Goal: Task Accomplishment & Management: Manage account settings

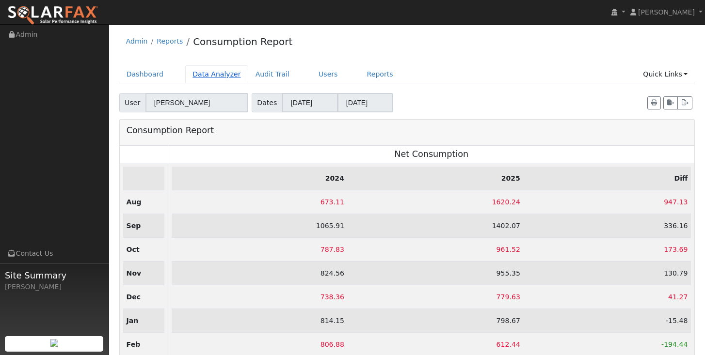
click at [210, 77] on link "Data Analyzer" at bounding box center [216, 74] width 63 height 18
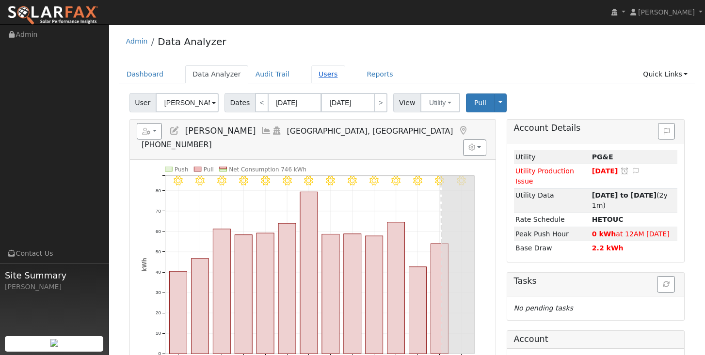
click at [324, 73] on link "Users" at bounding box center [328, 74] width 34 height 18
click at [213, 103] on span at bounding box center [214, 103] width 4 height 11
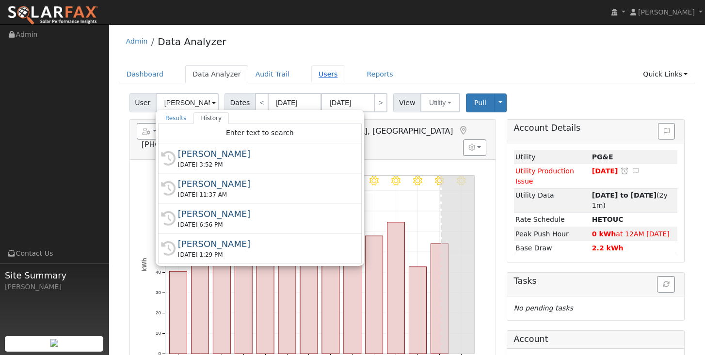
click at [315, 79] on link "Users" at bounding box center [328, 74] width 34 height 18
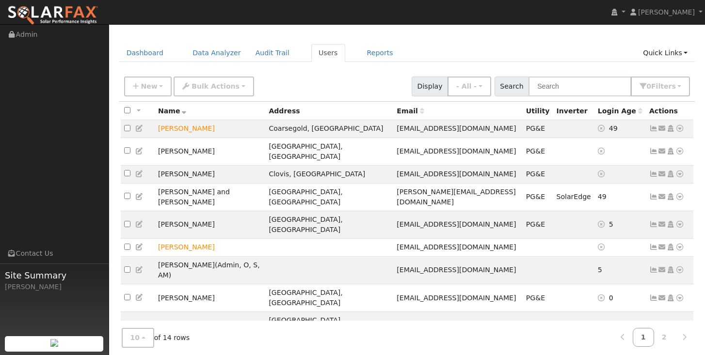
scroll to position [20, 0]
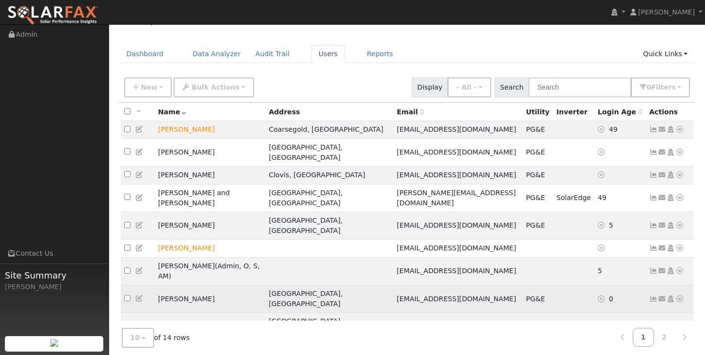
click at [190, 285] on td "Semere Paulos" at bounding box center [210, 299] width 110 height 28
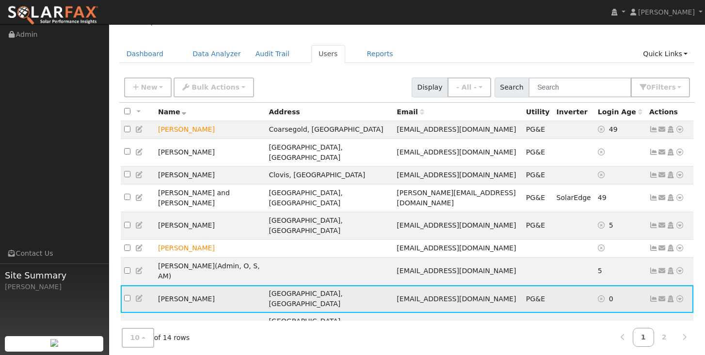
click at [653, 296] on icon at bounding box center [653, 299] width 9 height 7
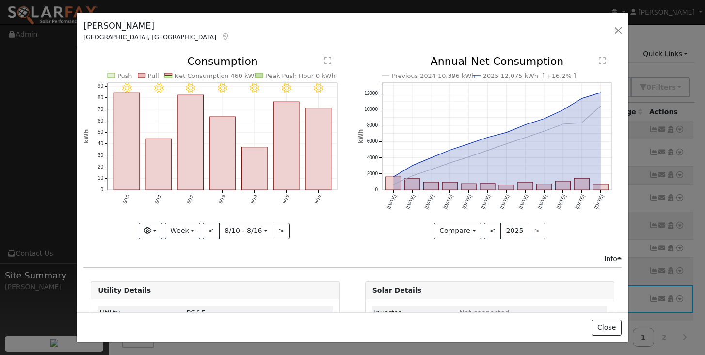
scroll to position [0, 0]
click at [618, 258] on icon at bounding box center [619, 258] width 4 height 7
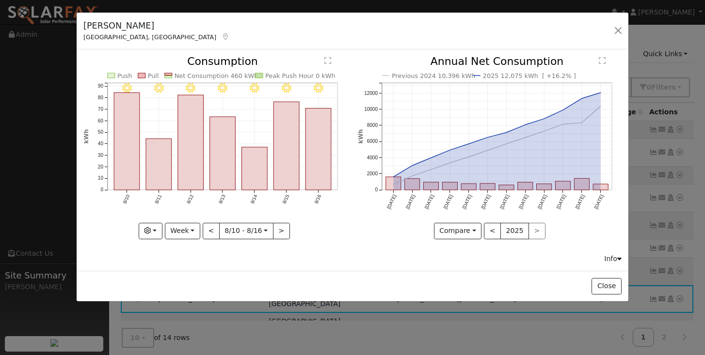
click at [618, 258] on icon at bounding box center [619, 258] width 4 height 7
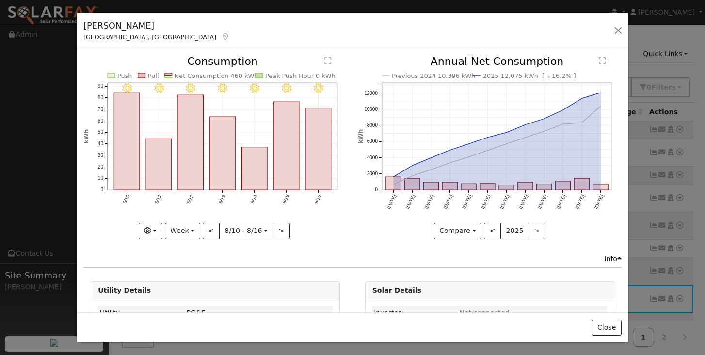
scroll to position [56, 0]
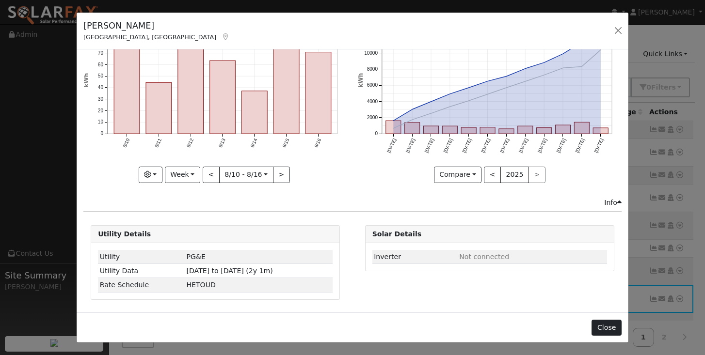
click at [599, 328] on button "Close" at bounding box center [606, 328] width 30 height 16
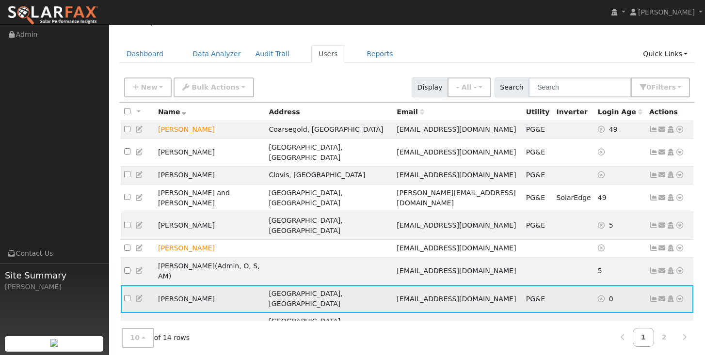
click at [671, 296] on icon at bounding box center [670, 299] width 9 height 7
